Goal: Task Accomplishment & Management: Complete application form

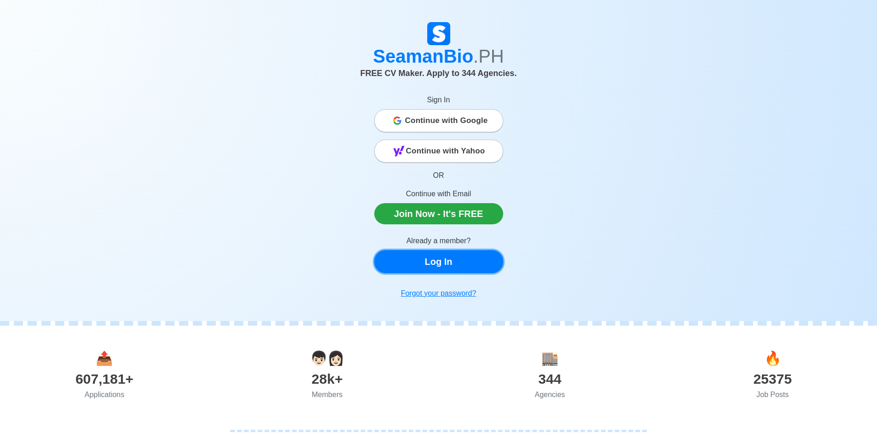
click at [427, 261] on link "Log In" at bounding box center [438, 261] width 129 height 23
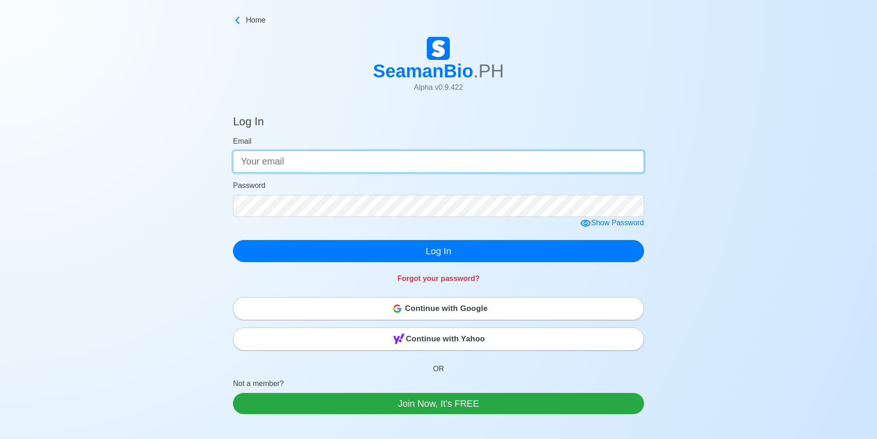
click at [306, 162] on input "Email" at bounding box center [438, 162] width 411 height 22
click at [271, 161] on input "vjedrick@gmail.com" at bounding box center [438, 162] width 411 height 22
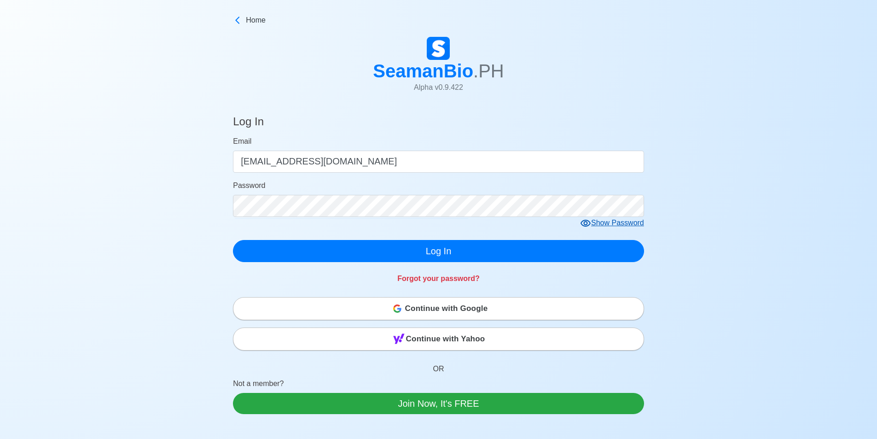
click at [589, 223] on icon at bounding box center [585, 223] width 11 height 11
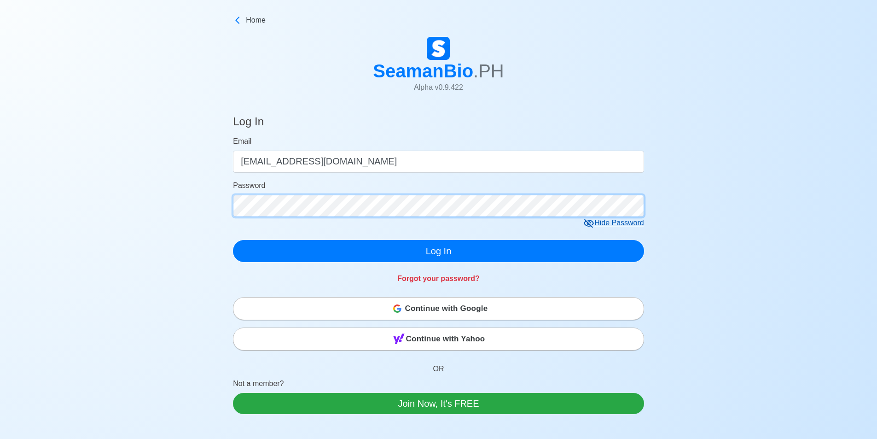
click button "Log In" at bounding box center [438, 251] width 411 height 22
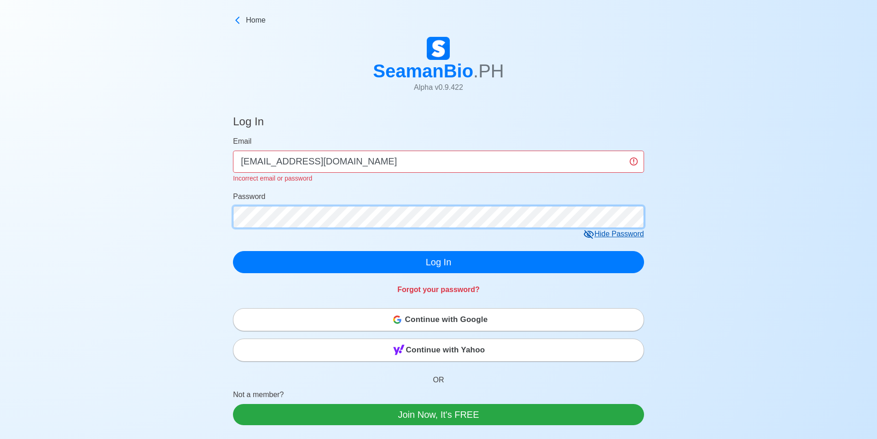
click button "Log In" at bounding box center [438, 262] width 411 height 22
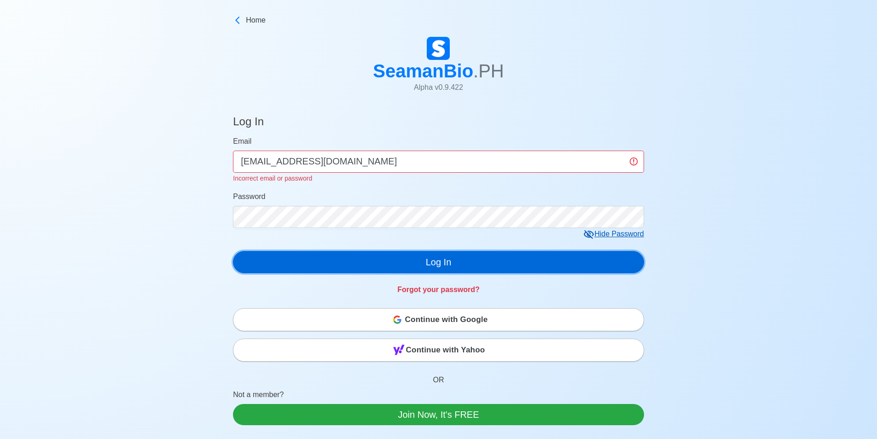
click at [361, 255] on button "Log In" at bounding box center [438, 262] width 411 height 22
click at [363, 258] on button "Log In" at bounding box center [438, 262] width 411 height 22
click at [367, 260] on button "Log In" at bounding box center [438, 262] width 411 height 22
click at [369, 262] on button "Log In" at bounding box center [438, 262] width 411 height 22
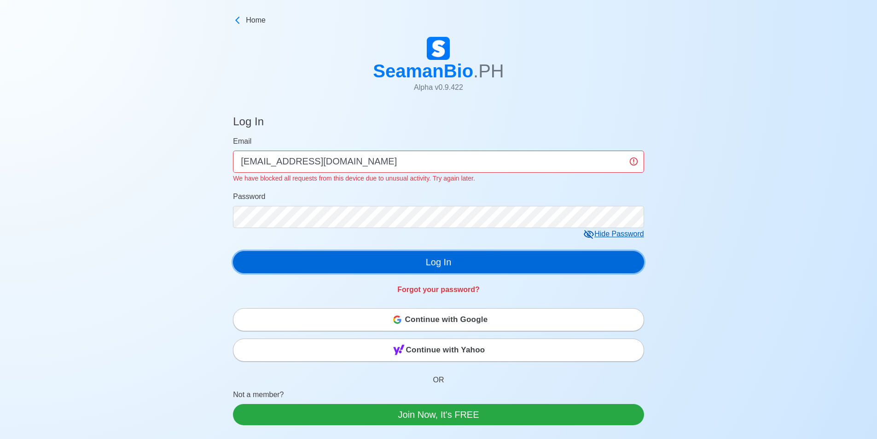
click at [369, 262] on button "Log In" at bounding box center [438, 262] width 411 height 22
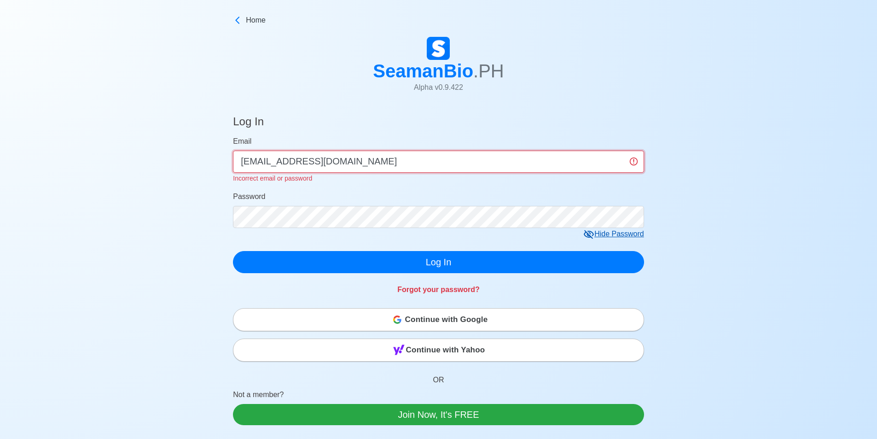
click at [412, 166] on input "[EMAIL_ADDRESS][DOMAIN_NAME]" at bounding box center [438, 162] width 411 height 22
click at [363, 163] on input "[EMAIL_ADDRESS][DOMAIN_NAME]" at bounding box center [438, 162] width 411 height 22
click at [636, 159] on input "[EMAIL_ADDRESS][DOMAIN_NAME]" at bounding box center [438, 162] width 411 height 22
type input "[EMAIL_ADDRESS][DOMAIN_NAME]"
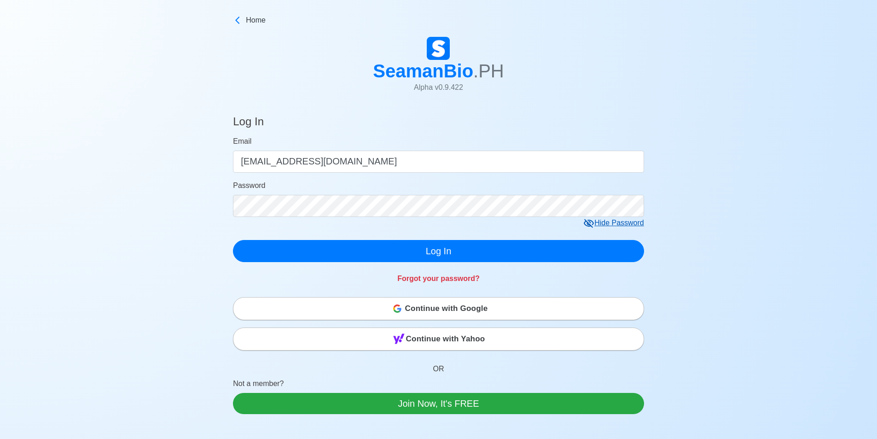
drag, startPoint x: 716, startPoint y: 160, endPoint x: 710, endPoint y: 145, distance: 17.1
click at [710, 145] on div "Log In Email vjedrick12@gmail.com Password Hide Password Log In Forgot your pas…" at bounding box center [438, 327] width 877 height 446
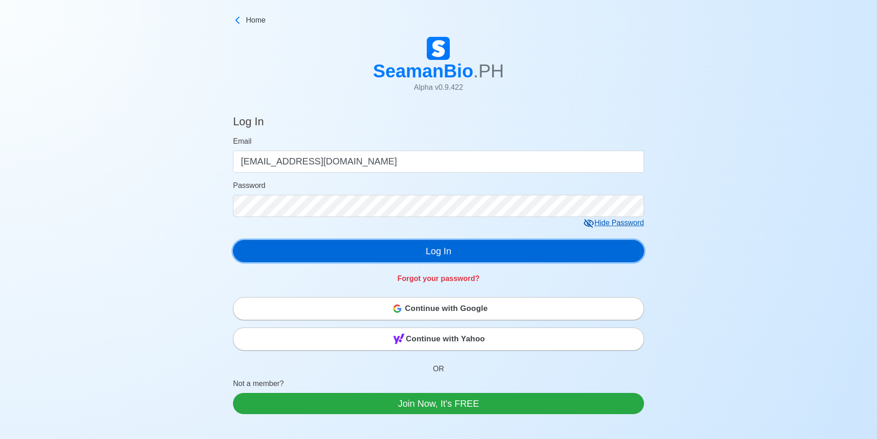
click at [507, 244] on button "Log In" at bounding box center [438, 251] width 411 height 22
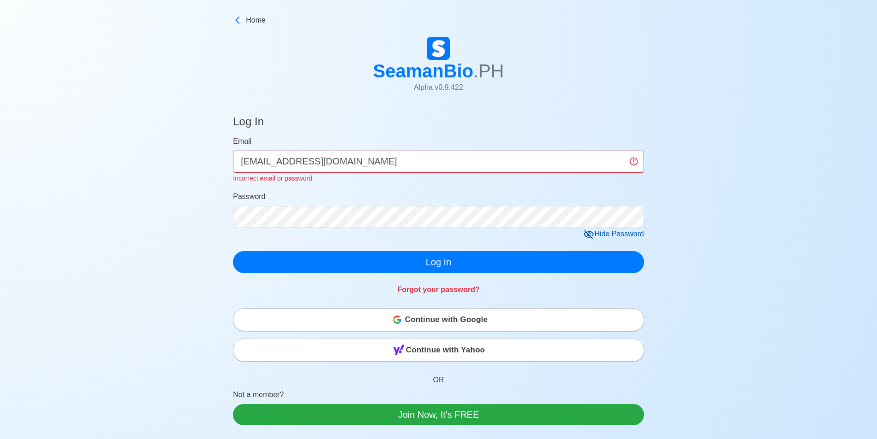
click at [394, 324] on div "Continue with Google" at bounding box center [438, 319] width 410 height 18
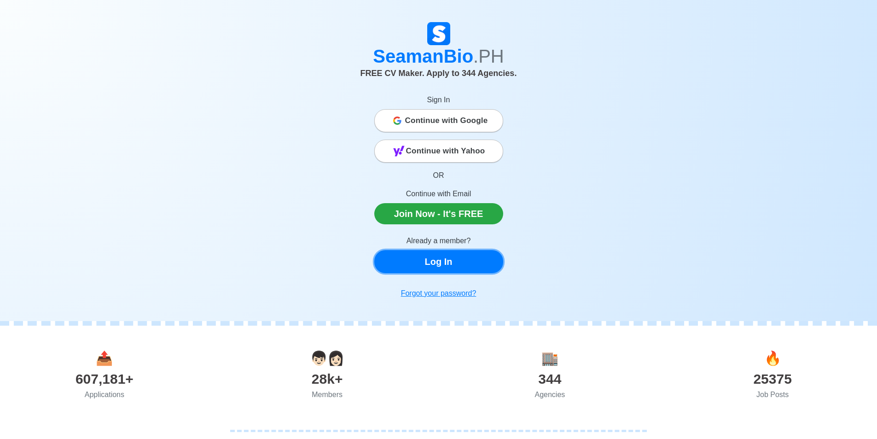
click at [473, 257] on link "Log In" at bounding box center [438, 261] width 129 height 23
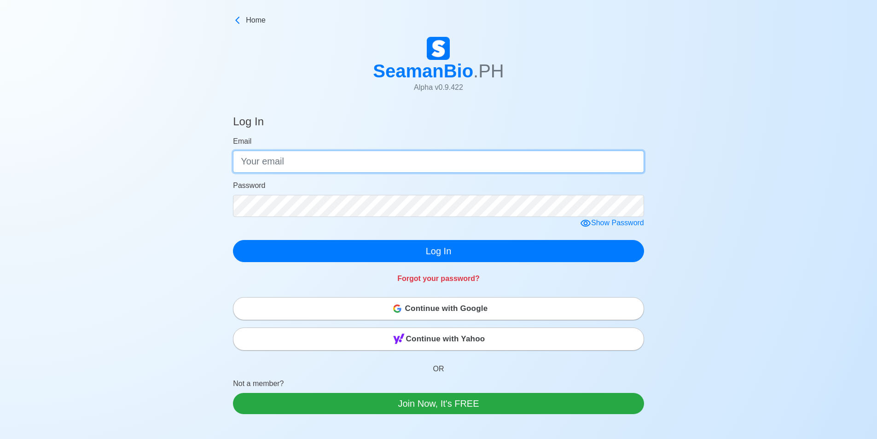
click at [442, 165] on input "Email" at bounding box center [438, 162] width 411 height 22
click at [371, 158] on input "Email" at bounding box center [438, 162] width 411 height 22
click at [369, 162] on input "Email" at bounding box center [438, 162] width 411 height 22
drag, startPoint x: 399, startPoint y: 170, endPoint x: 408, endPoint y: 170, distance: 8.7
click at [400, 170] on input "Email" at bounding box center [438, 162] width 411 height 22
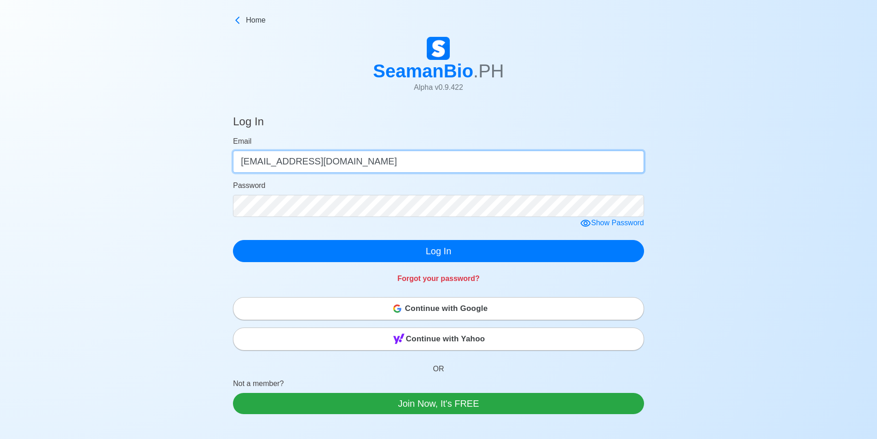
type input "[EMAIL_ADDRESS][DOMAIN_NAME]"
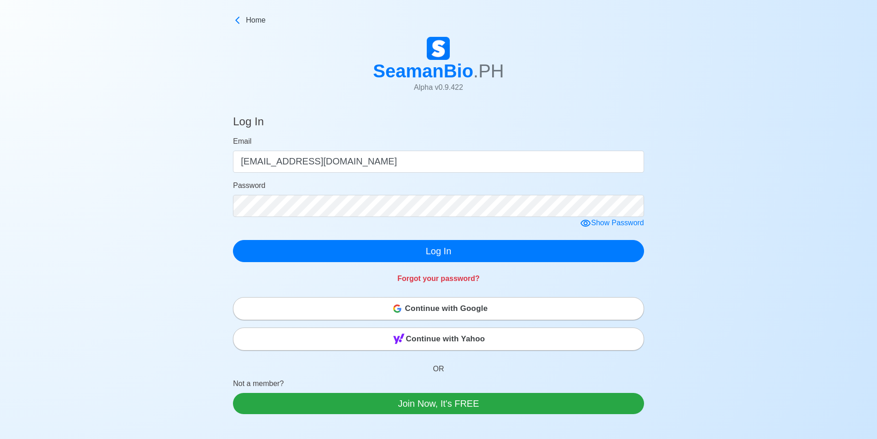
click at [587, 224] on form "Email vjedrick12@gmail.com Password Show Password Log In" at bounding box center [438, 199] width 411 height 126
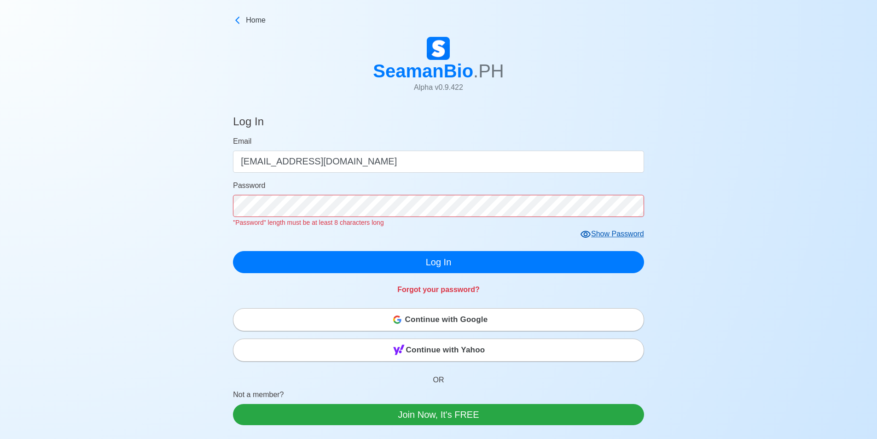
click at [582, 232] on icon at bounding box center [585, 234] width 11 height 11
click button "Log In" at bounding box center [438, 262] width 411 height 22
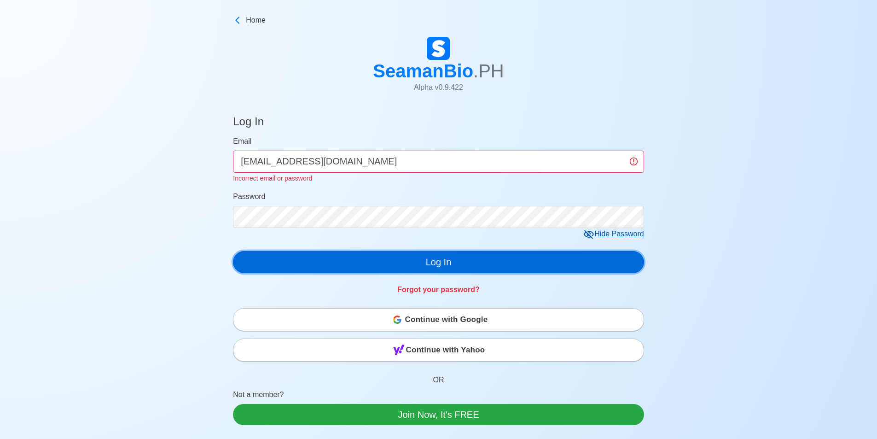
click at [389, 263] on button "Log In" at bounding box center [438, 262] width 411 height 22
click at [423, 256] on button "Log In" at bounding box center [438, 262] width 411 height 22
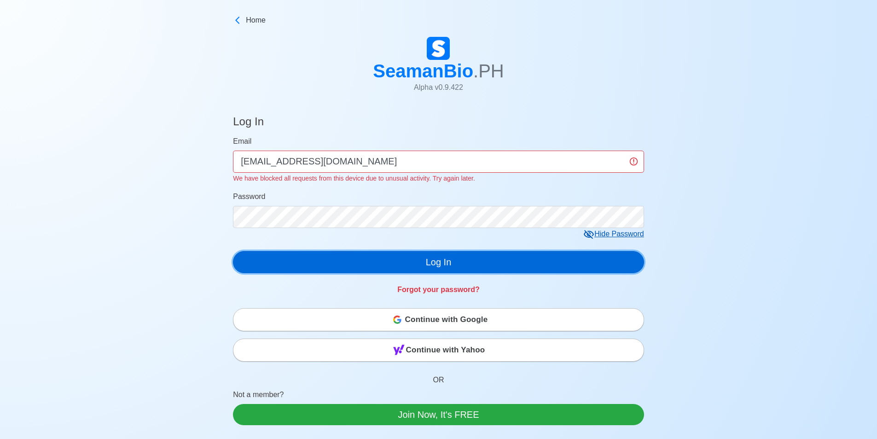
click at [423, 256] on button "Log In" at bounding box center [438, 262] width 411 height 22
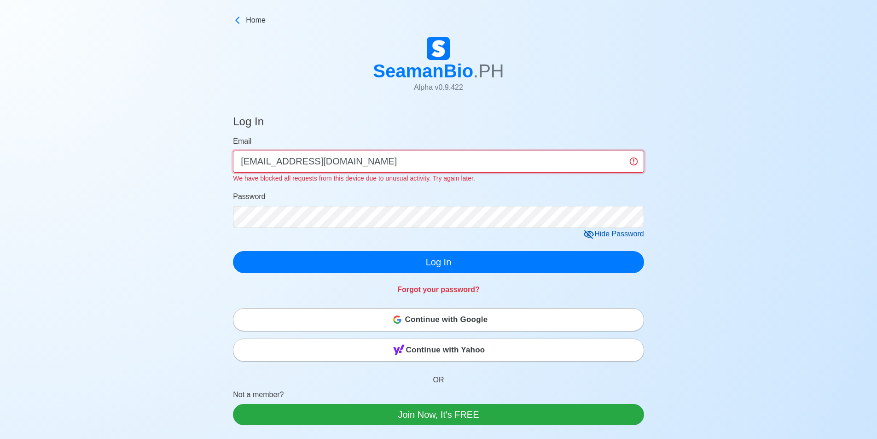
drag, startPoint x: 373, startPoint y: 154, endPoint x: 231, endPoint y: 162, distance: 142.5
click at [231, 162] on main "Log In Email vjedrick12@gmail.com We have blocked all requests from this device…" at bounding box center [438, 327] width 425 height 446
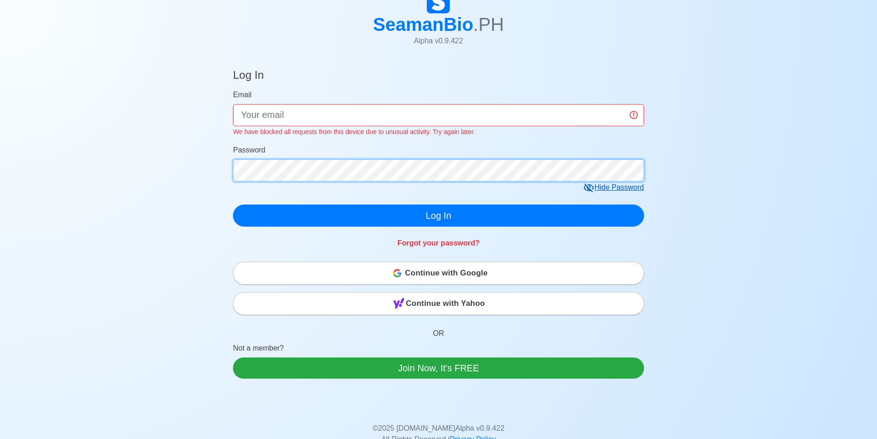
scroll to position [7, 0]
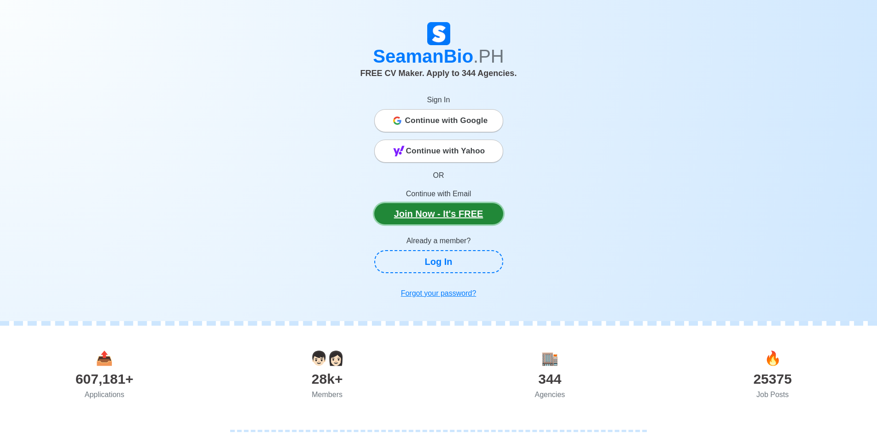
click at [437, 214] on link "Join Now - It's FREE" at bounding box center [438, 213] width 129 height 21
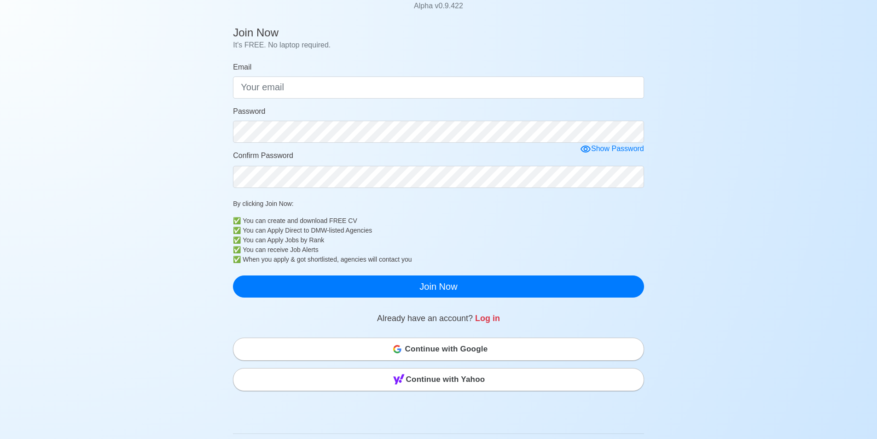
scroll to position [92, 0]
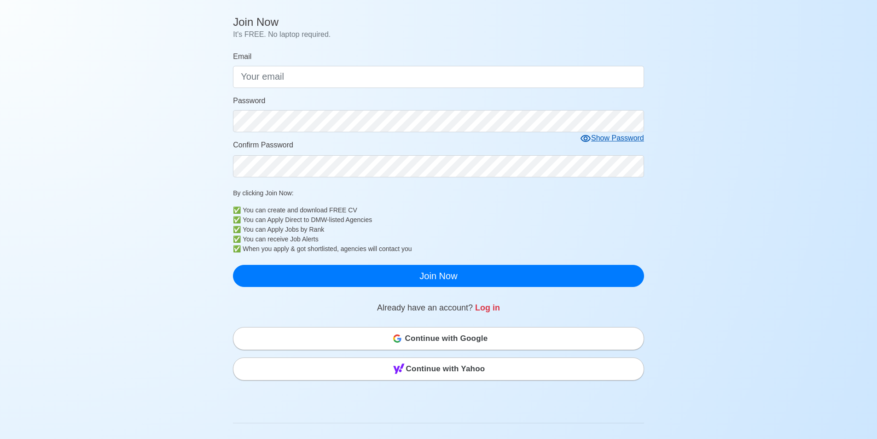
click at [589, 137] on icon at bounding box center [586, 138] width 10 height 7
click at [589, 137] on icon at bounding box center [589, 138] width 10 height 9
click at [387, 79] on input "Email" at bounding box center [438, 77] width 411 height 22
type input "vjedrick12@gmail.com"
click at [582, 137] on form "Email vjedrick12@gmail.com vjedrick12@gmail.com Password Show Password Confirm …" at bounding box center [438, 169] width 411 height 236
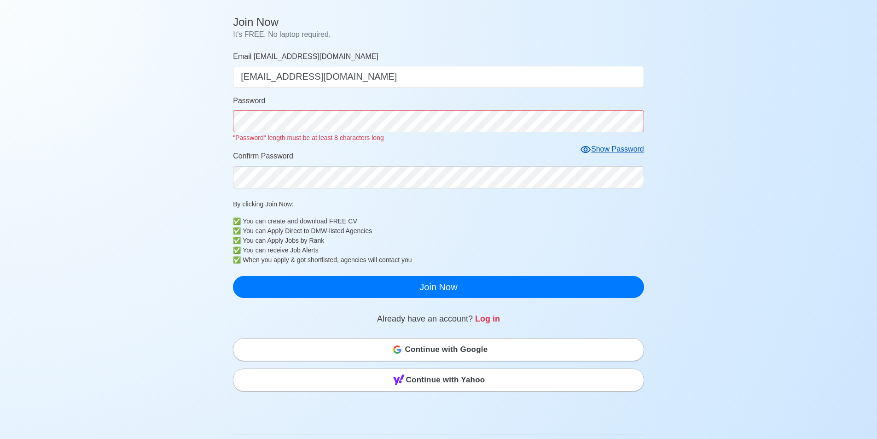
click at [589, 149] on icon at bounding box center [585, 149] width 11 height 11
click at [233, 276] on button "Join Now" at bounding box center [438, 287] width 411 height 22
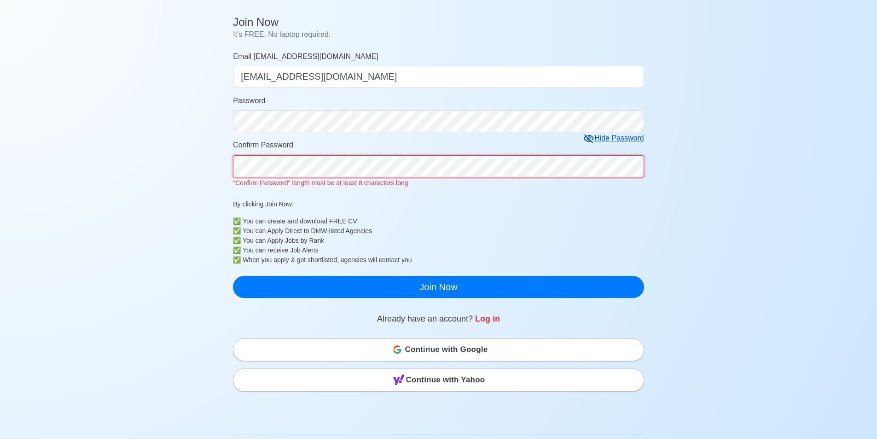
click button "Join Now" at bounding box center [438, 287] width 411 height 22
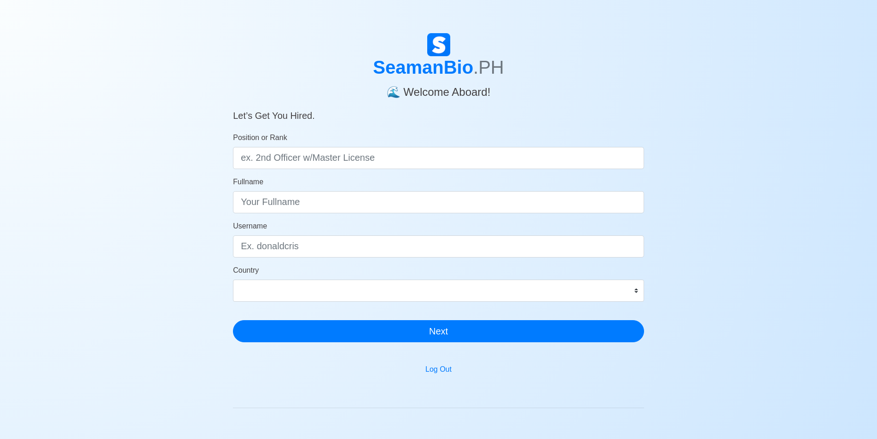
click at [554, 101] on h5 "Let’s Get You Hired." at bounding box center [438, 110] width 411 height 22
click at [378, 158] on input "Position or Rank" at bounding box center [438, 158] width 411 height 22
click at [392, 154] on input "Position or Rank" at bounding box center [438, 158] width 411 height 22
click at [246, 157] on input "Position or Rank" at bounding box center [438, 158] width 411 height 22
click at [241, 156] on input "Position or Rank" at bounding box center [438, 158] width 411 height 22
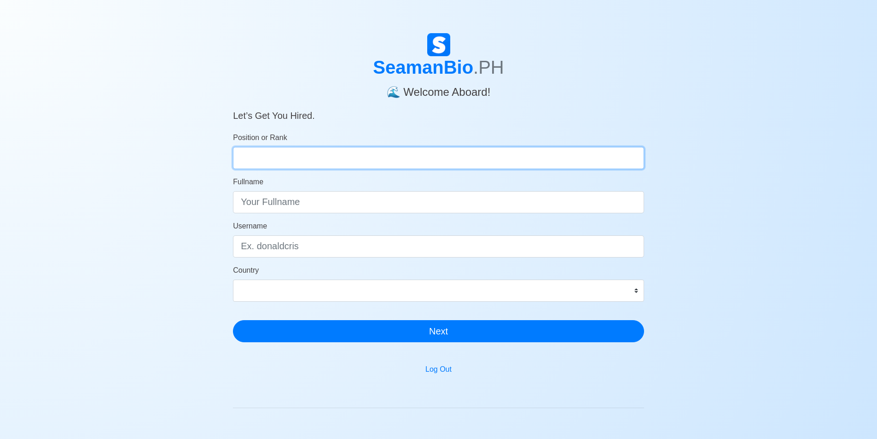
click at [240, 156] on input "Position or Rank" at bounding box center [438, 158] width 411 height 22
click at [238, 157] on input "Position or Rank" at bounding box center [438, 158] width 411 height 22
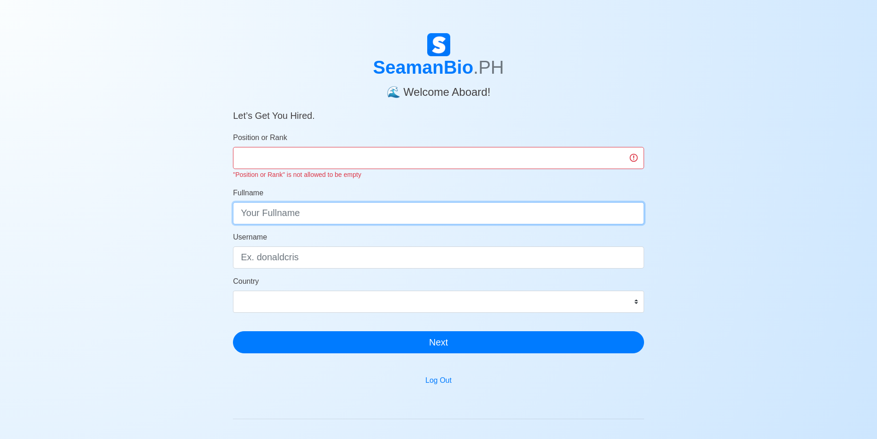
click at [253, 200] on div "Fullname" at bounding box center [438, 205] width 411 height 37
click at [257, 161] on input "Position or Rank" at bounding box center [438, 158] width 411 height 22
type input "deck cadet"
click at [233, 331] on button "Next" at bounding box center [438, 342] width 411 height 22
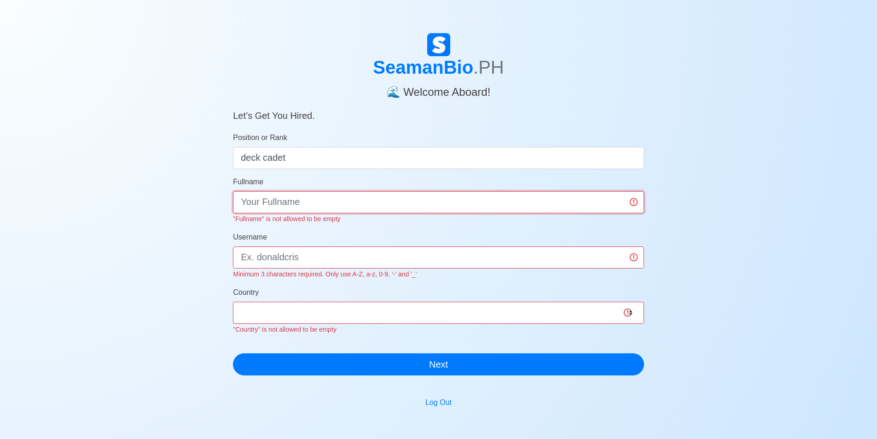
click at [292, 202] on input "Fullname" at bounding box center [438, 202] width 411 height 22
click at [285, 261] on div "Username Minimum 3 characters required. Only use A-Z, a-z, 0-9, '-' and '_'" at bounding box center [438, 256] width 411 height 48
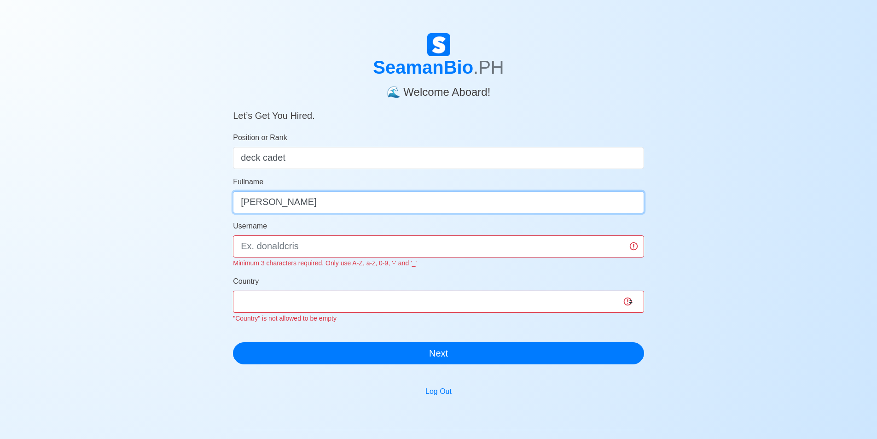
click at [290, 202] on input "jedrick" at bounding box center [438, 202] width 411 height 22
type input "jedrick valenzuela"
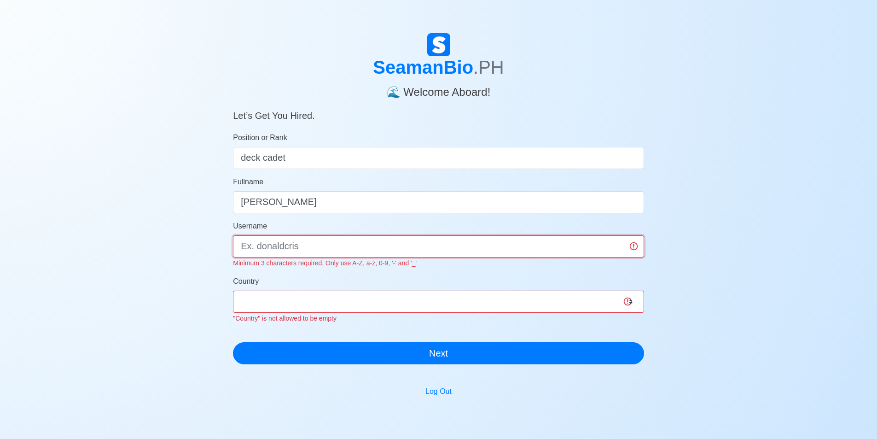
click at [286, 242] on input "Username" at bounding box center [438, 246] width 411 height 22
click at [298, 248] on input "Username" at bounding box center [438, 246] width 411 height 22
click at [296, 296] on select "Afghanistan Åland Islands Albania Algeria American Samoa Andorra Angola Anguill…" at bounding box center [438, 302] width 411 height 22
click at [266, 311] on select "Afghanistan Åland Islands Albania Algeria American Samoa Andorra Angola Anguill…" at bounding box center [438, 302] width 411 height 22
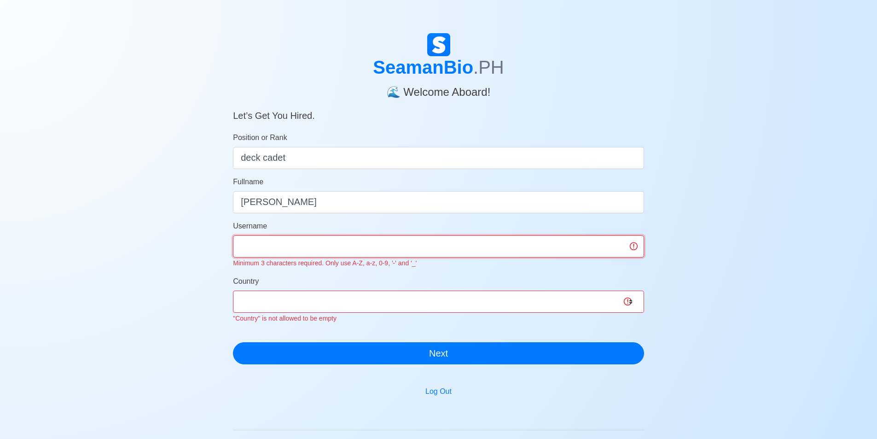
click at [262, 236] on input "Username" at bounding box center [438, 246] width 411 height 22
drag, startPoint x: 83, startPoint y: 232, endPoint x: 106, endPoint y: 158, distance: 76.7
click at [106, 158] on div "SeamanBio .PH 🌊 Welcome Aboard! Let’s Get You Hired. Position or Rank deck cade…" at bounding box center [438, 286] width 877 height 507
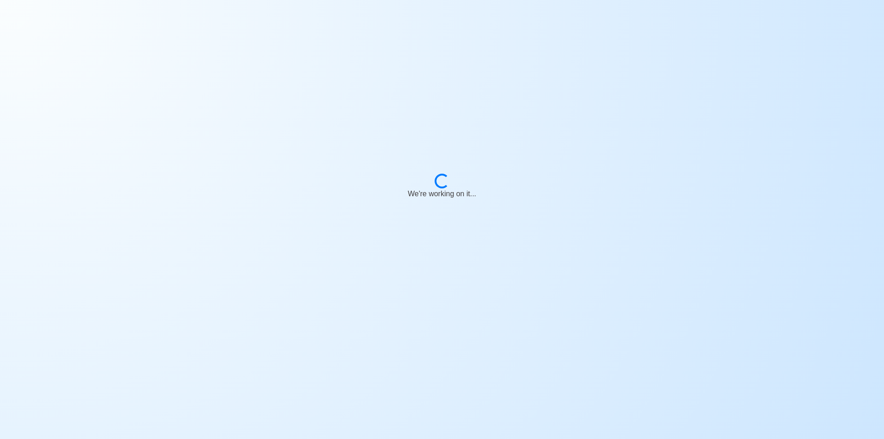
drag, startPoint x: 425, startPoint y: 282, endPoint x: 332, endPoint y: 233, distance: 105.9
drag, startPoint x: 332, startPoint y: 233, endPoint x: 562, endPoint y: 283, distance: 235.9
click at [562, 283] on body "Loading... Just a moment..." at bounding box center [442, 219] width 884 height 439
click at [448, 194] on div "Just a moment..." at bounding box center [442, 193] width 54 height 11
